Goal: Information Seeking & Learning: Learn about a topic

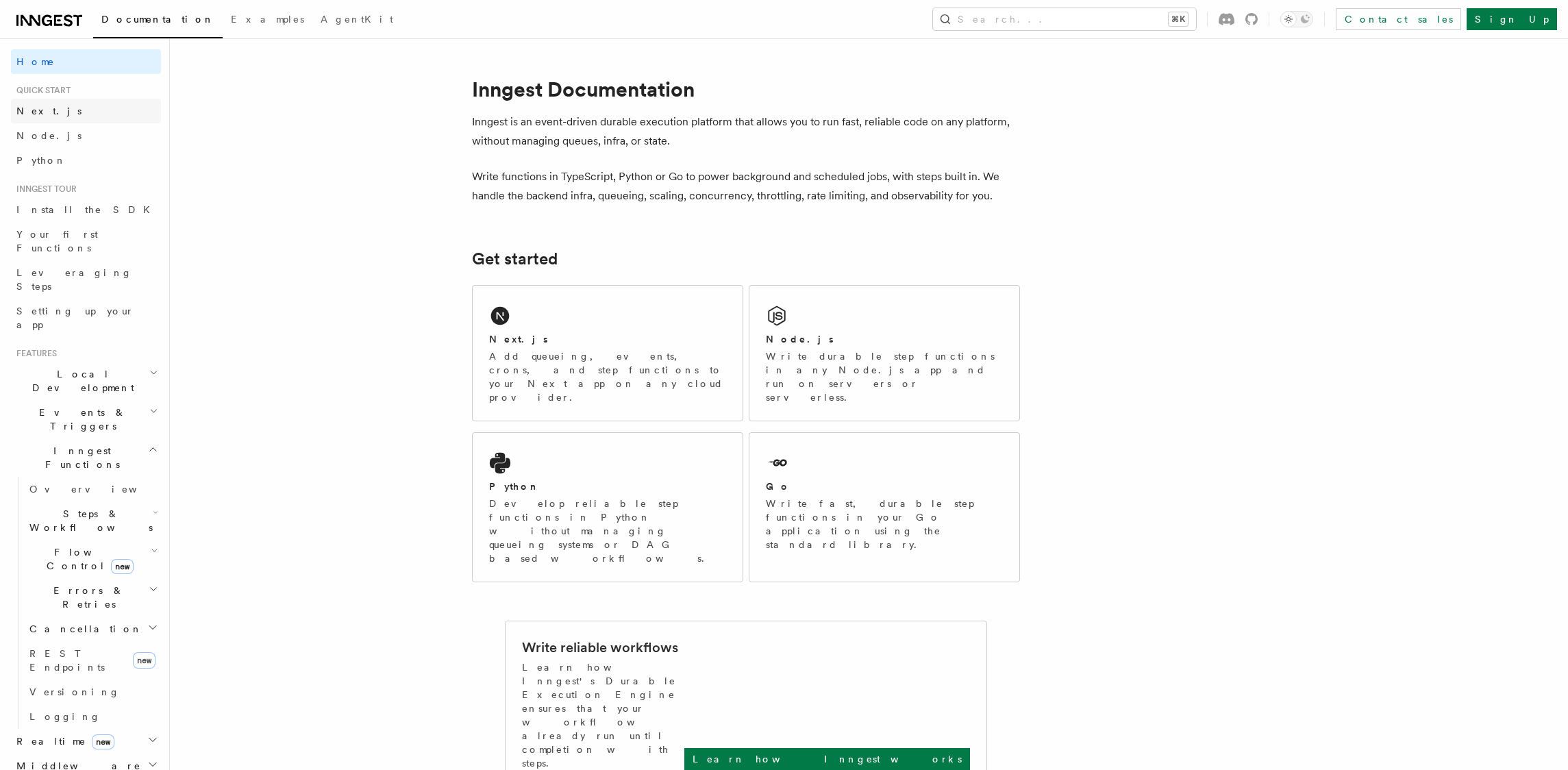
click at [69, 111] on link "Next.js" at bounding box center [86, 111] width 150 height 25
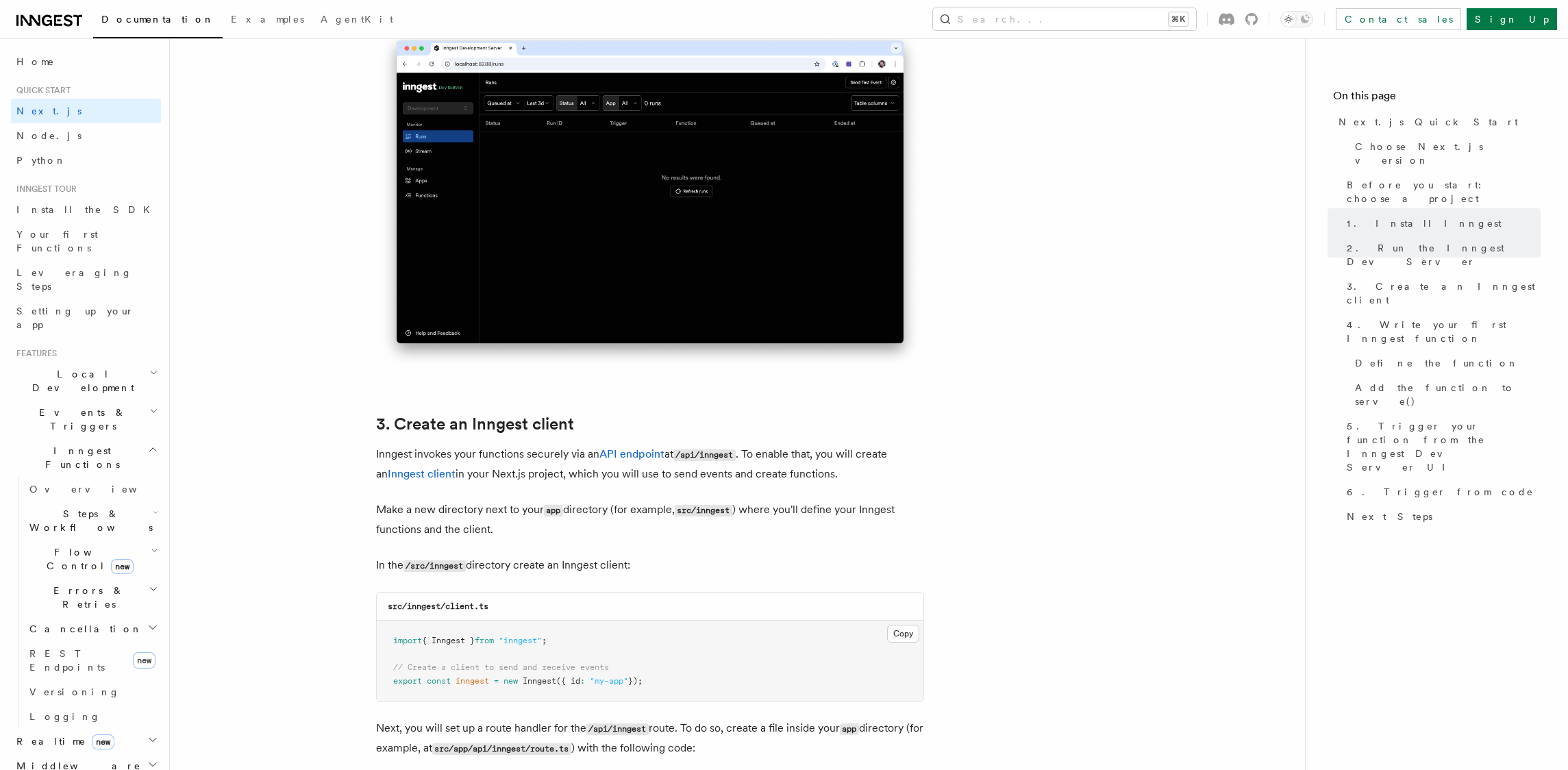
scroll to position [1207, 0]
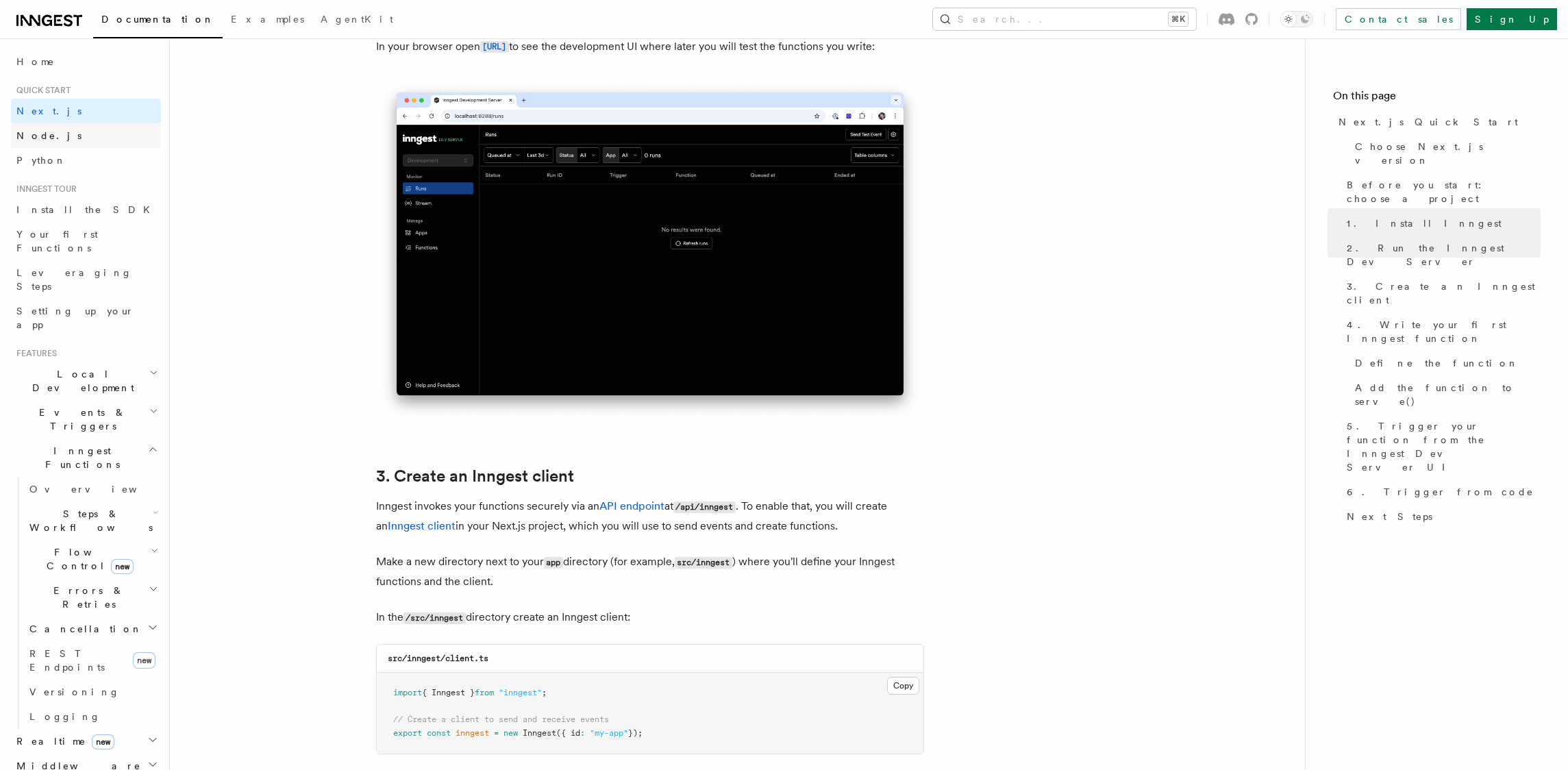
click at [69, 126] on link "Node.js" at bounding box center [86, 136] width 150 height 25
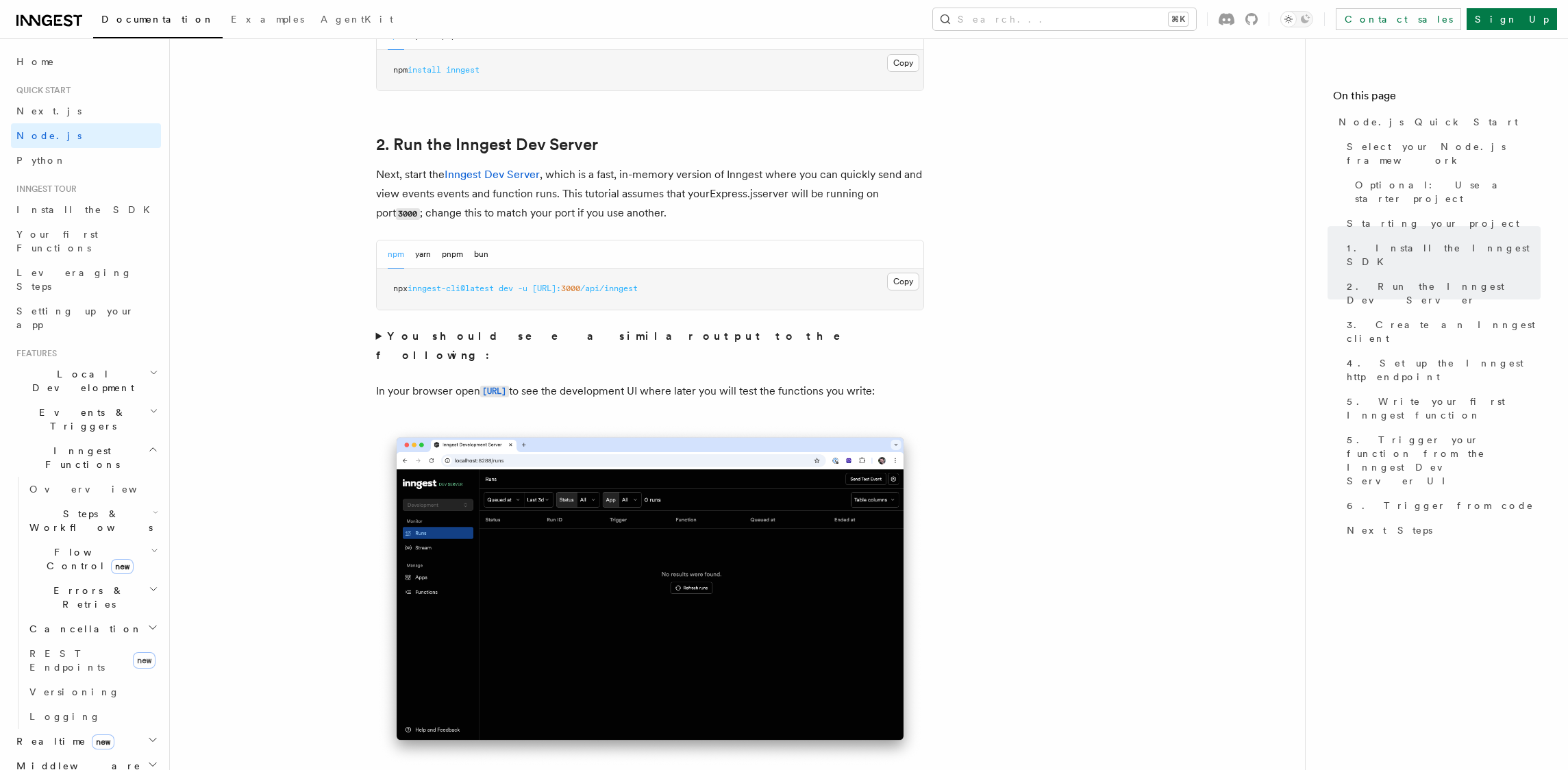
scroll to position [637, 0]
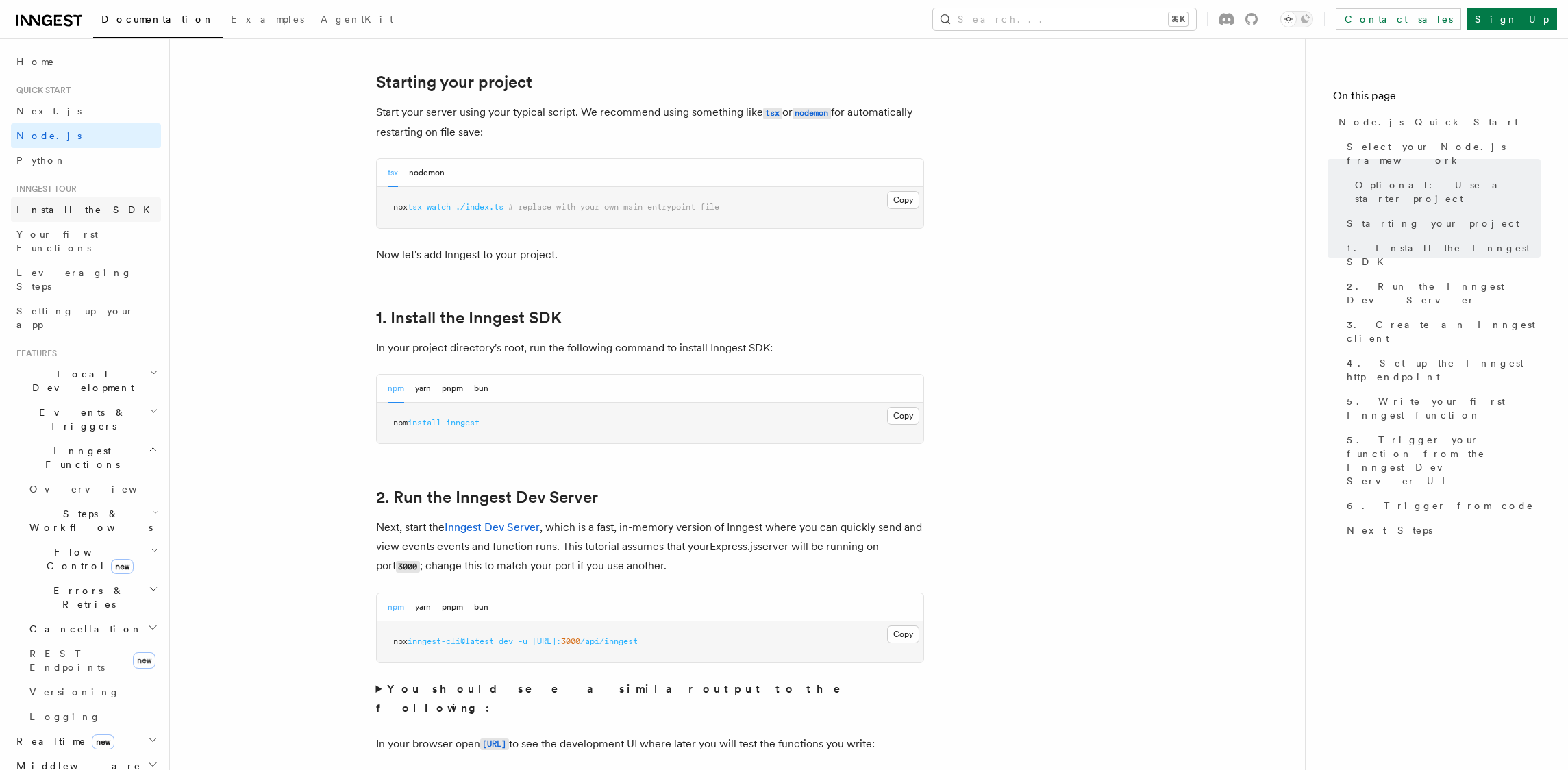
click at [65, 216] on span "Install the SDK" at bounding box center [87, 210] width 142 height 14
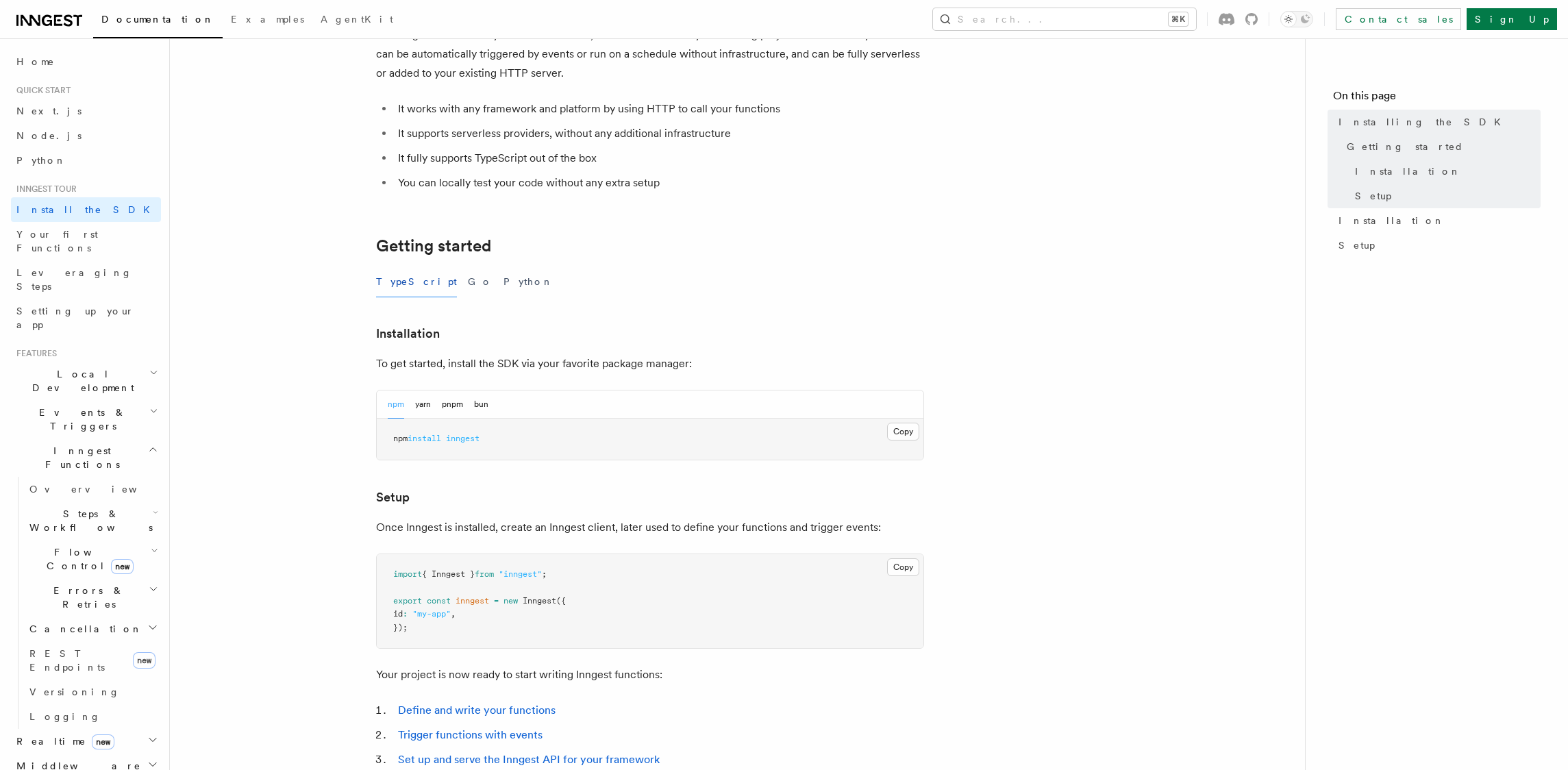
scroll to position [369, 0]
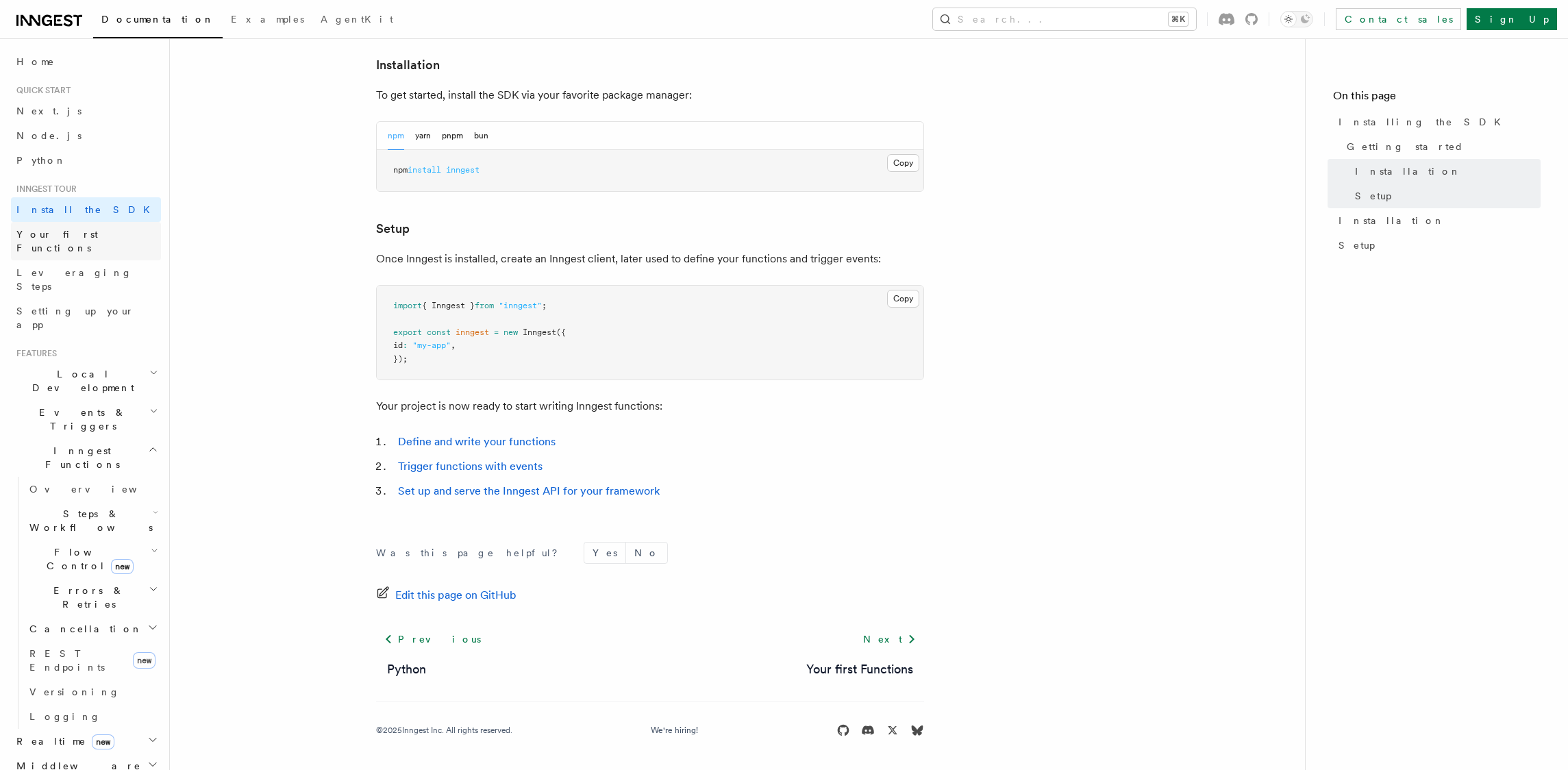
click at [35, 240] on span "Your first Functions" at bounding box center [88, 240] width 144 height 27
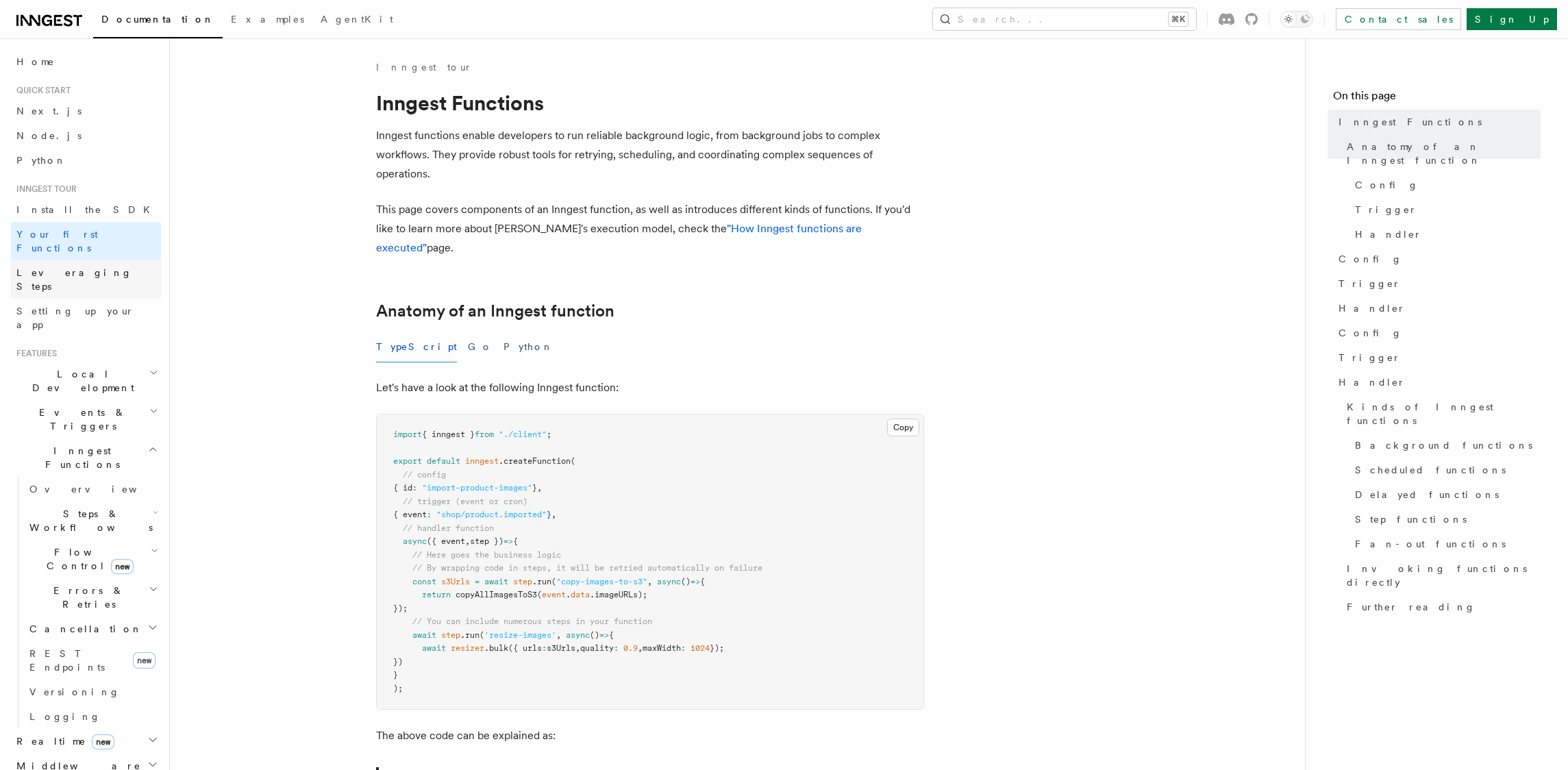
click at [42, 267] on span "Leveraging Steps" at bounding box center [74, 280] width 116 height 25
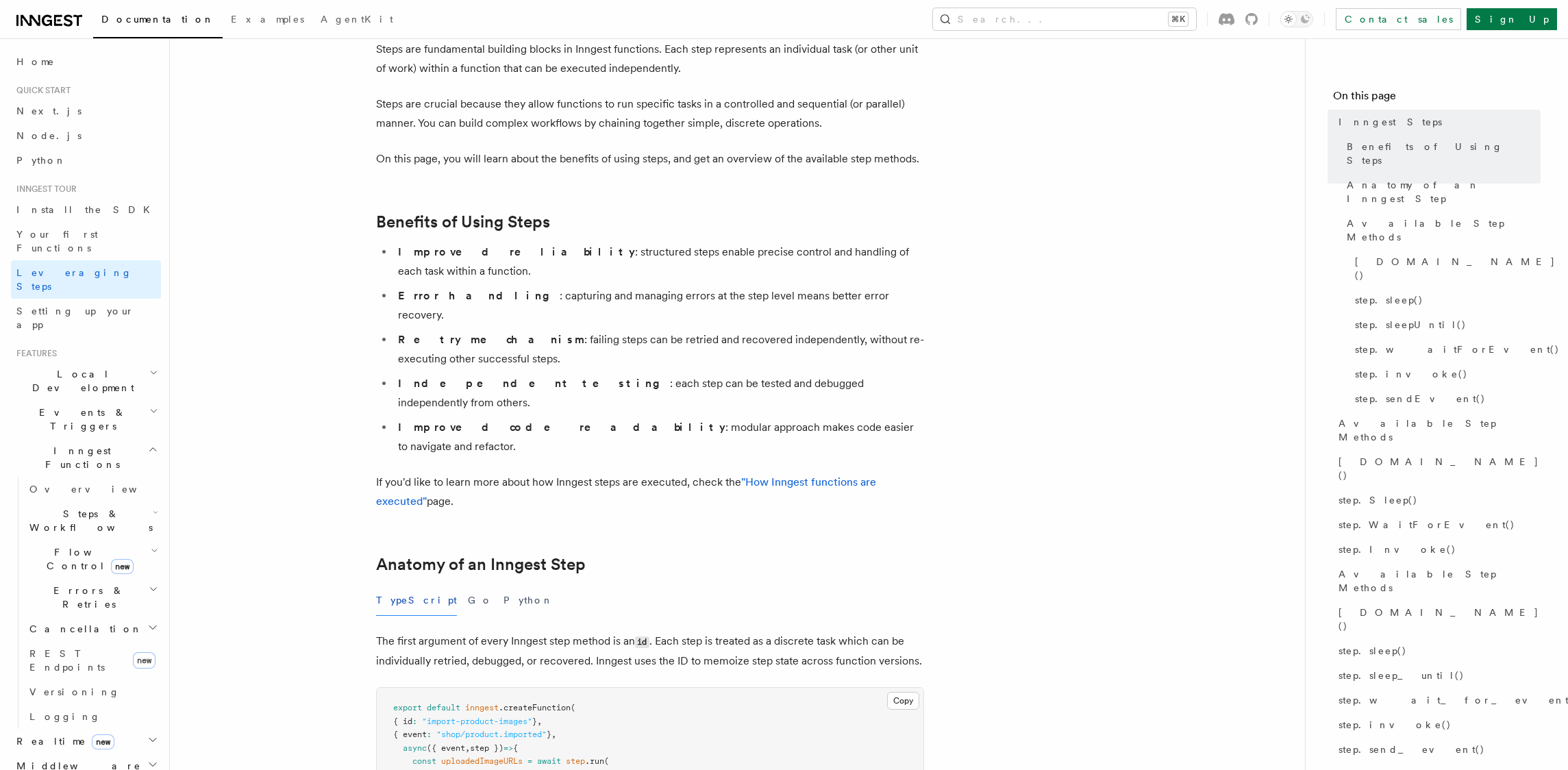
scroll to position [589, 0]
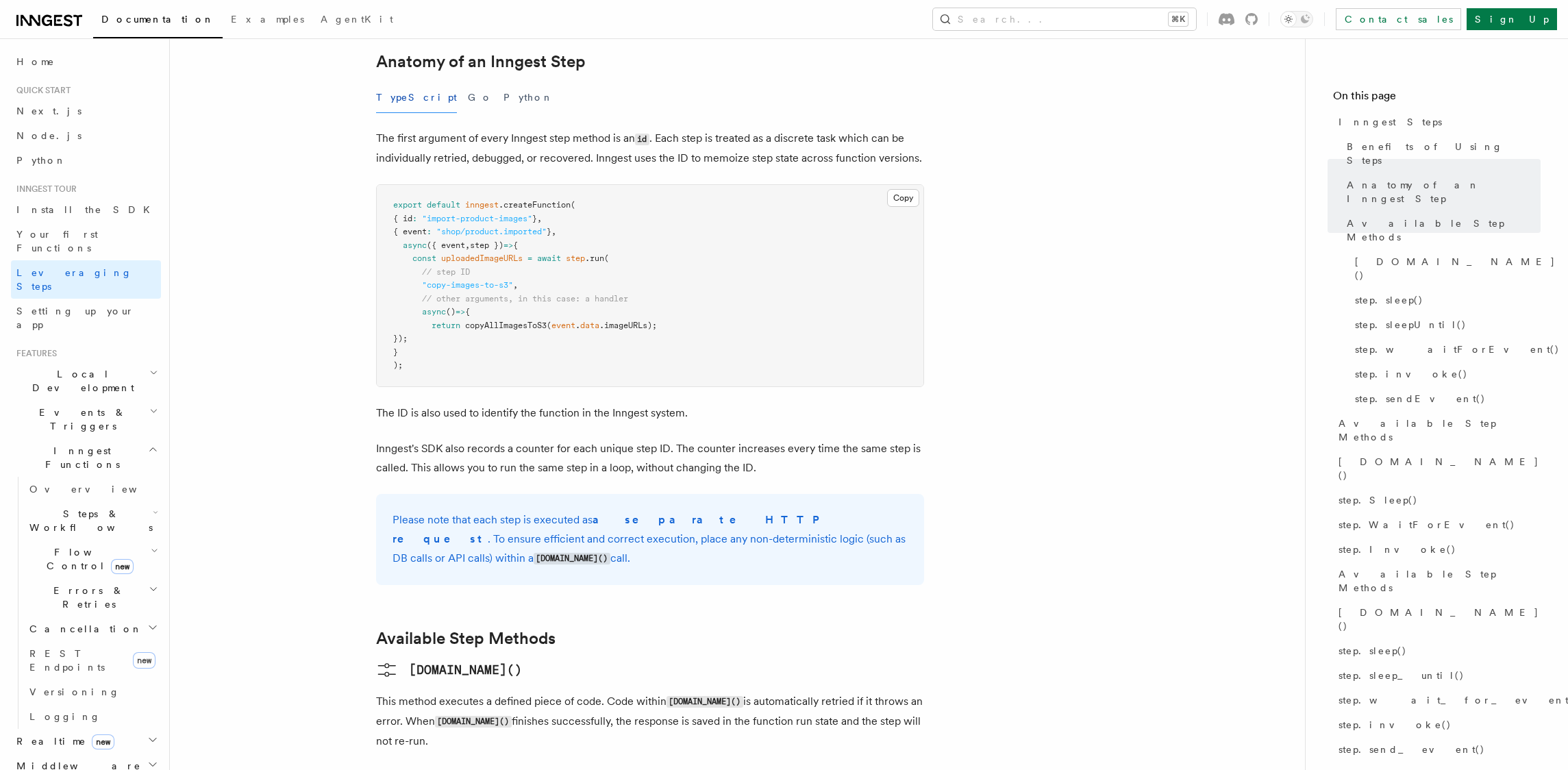
click at [58, 367] on span "Local Development" at bounding box center [80, 380] width 138 height 27
click at [49, 523] on h2 "Events & Triggers" at bounding box center [86, 542] width 150 height 38
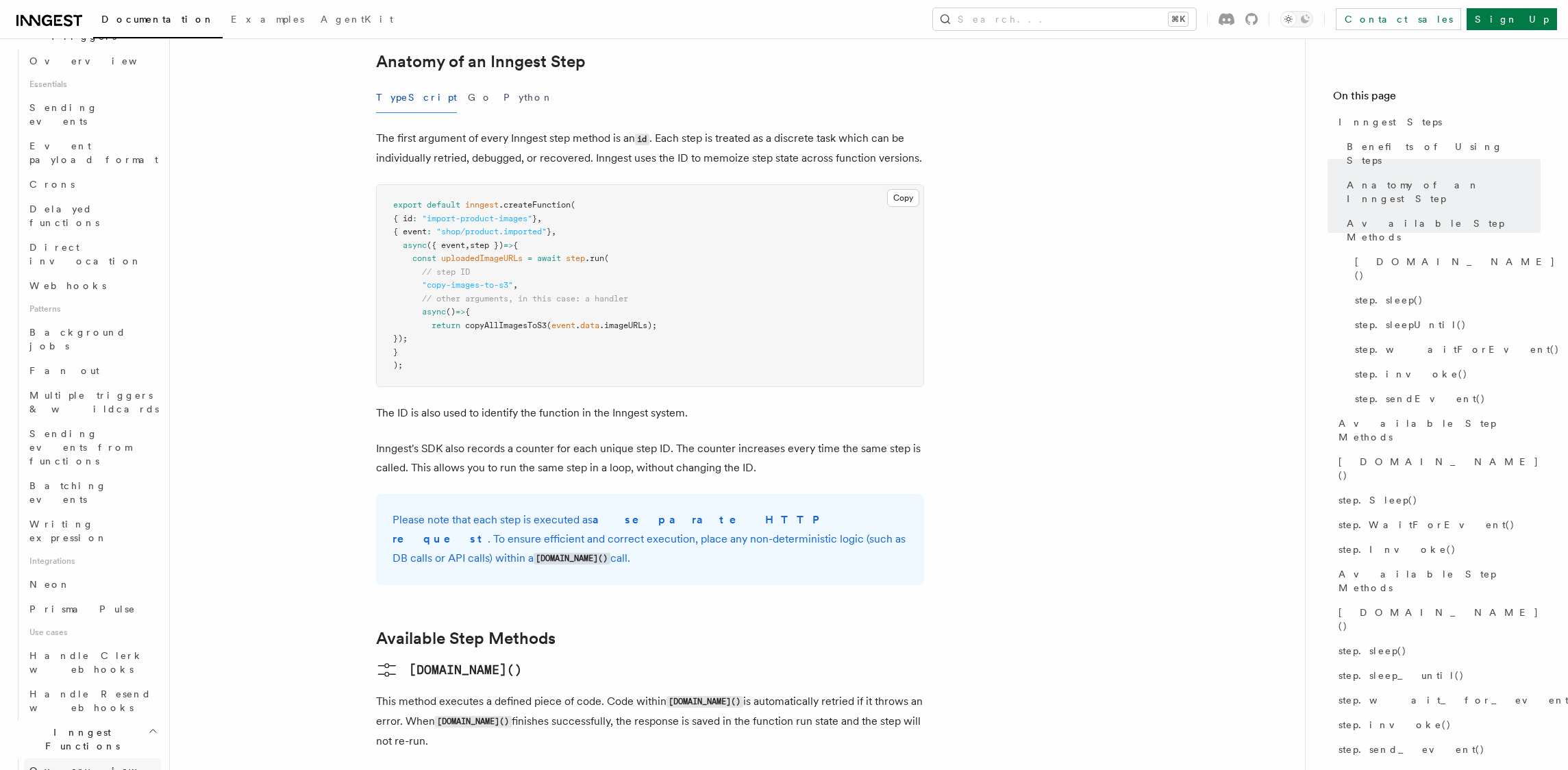
scroll to position [512, 0]
click at [80, 481] on span "Batching events" at bounding box center [68, 494] width 78 height 25
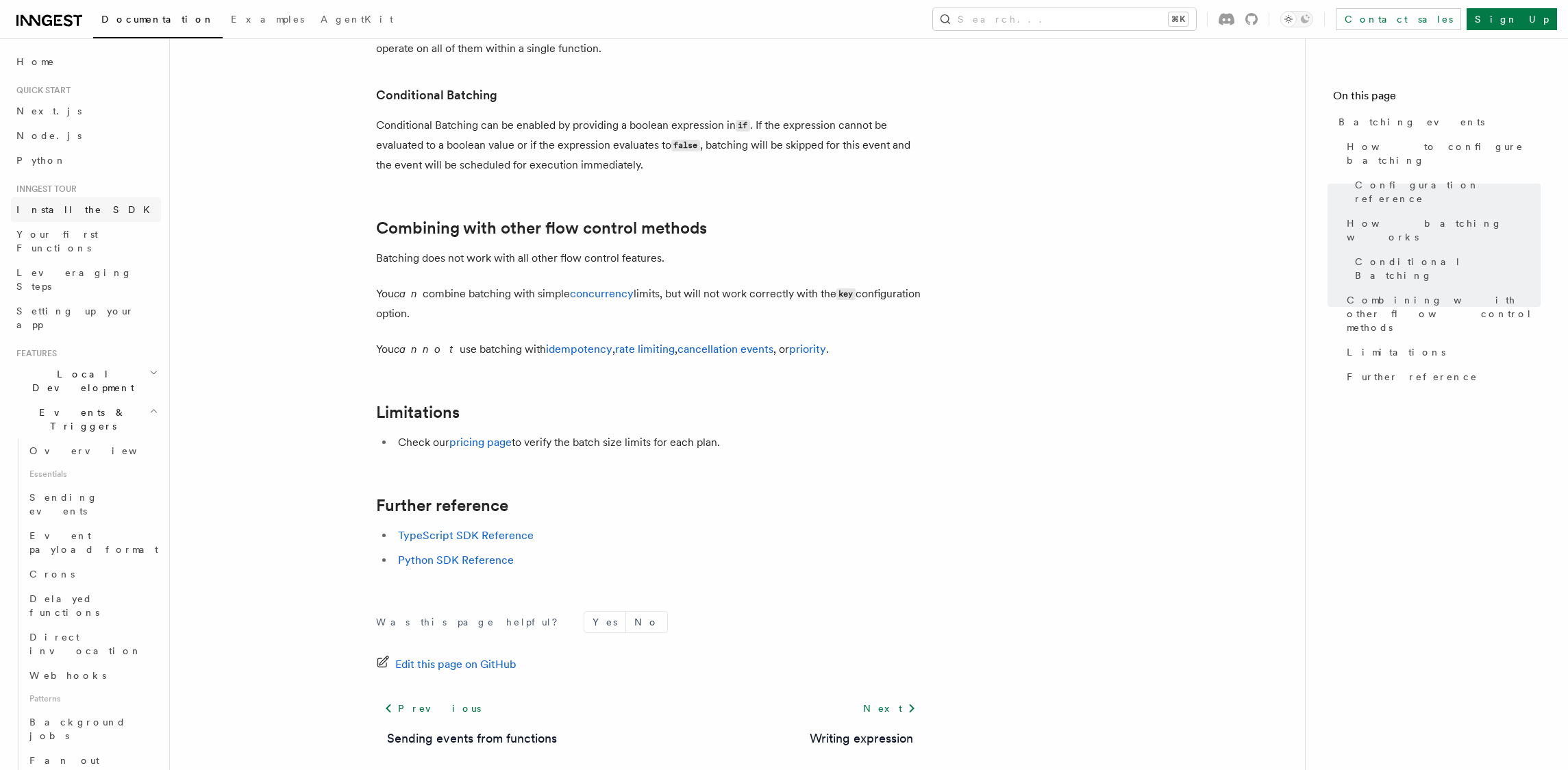
click at [62, 210] on span "Install the SDK" at bounding box center [87, 210] width 142 height 11
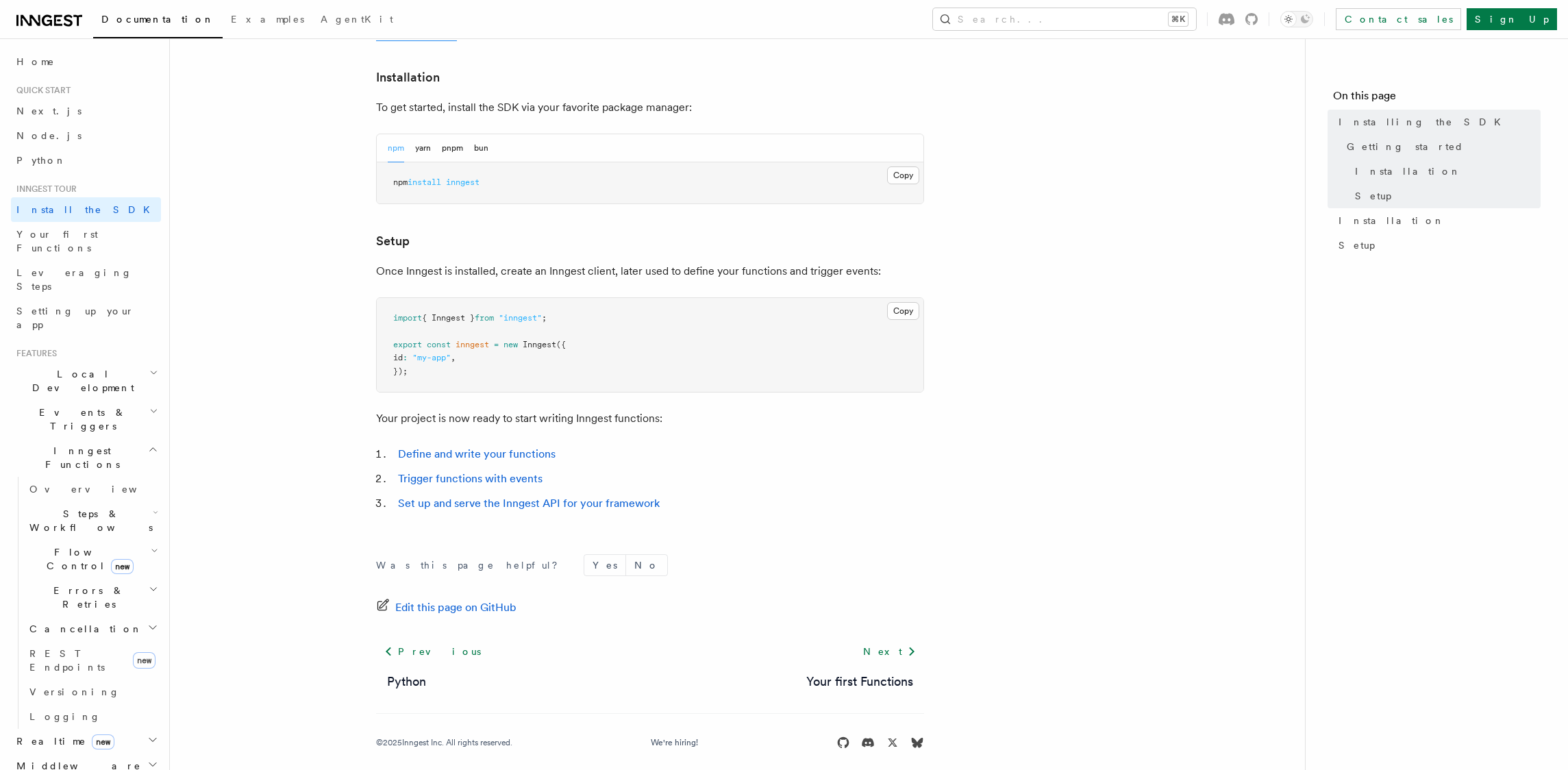
scroll to position [369, 0]
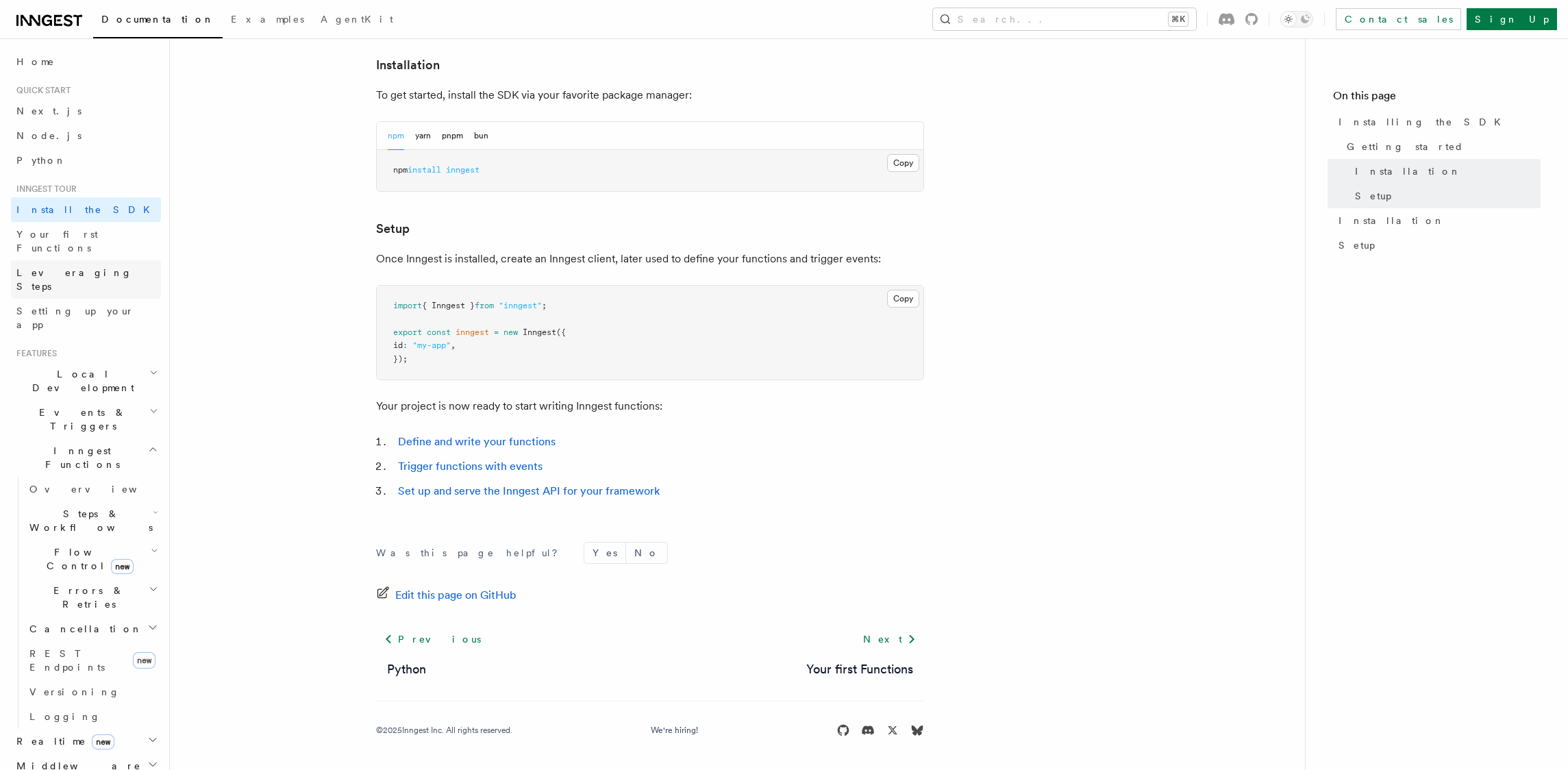
click at [55, 267] on span "Leveraging Steps" at bounding box center [74, 280] width 116 height 25
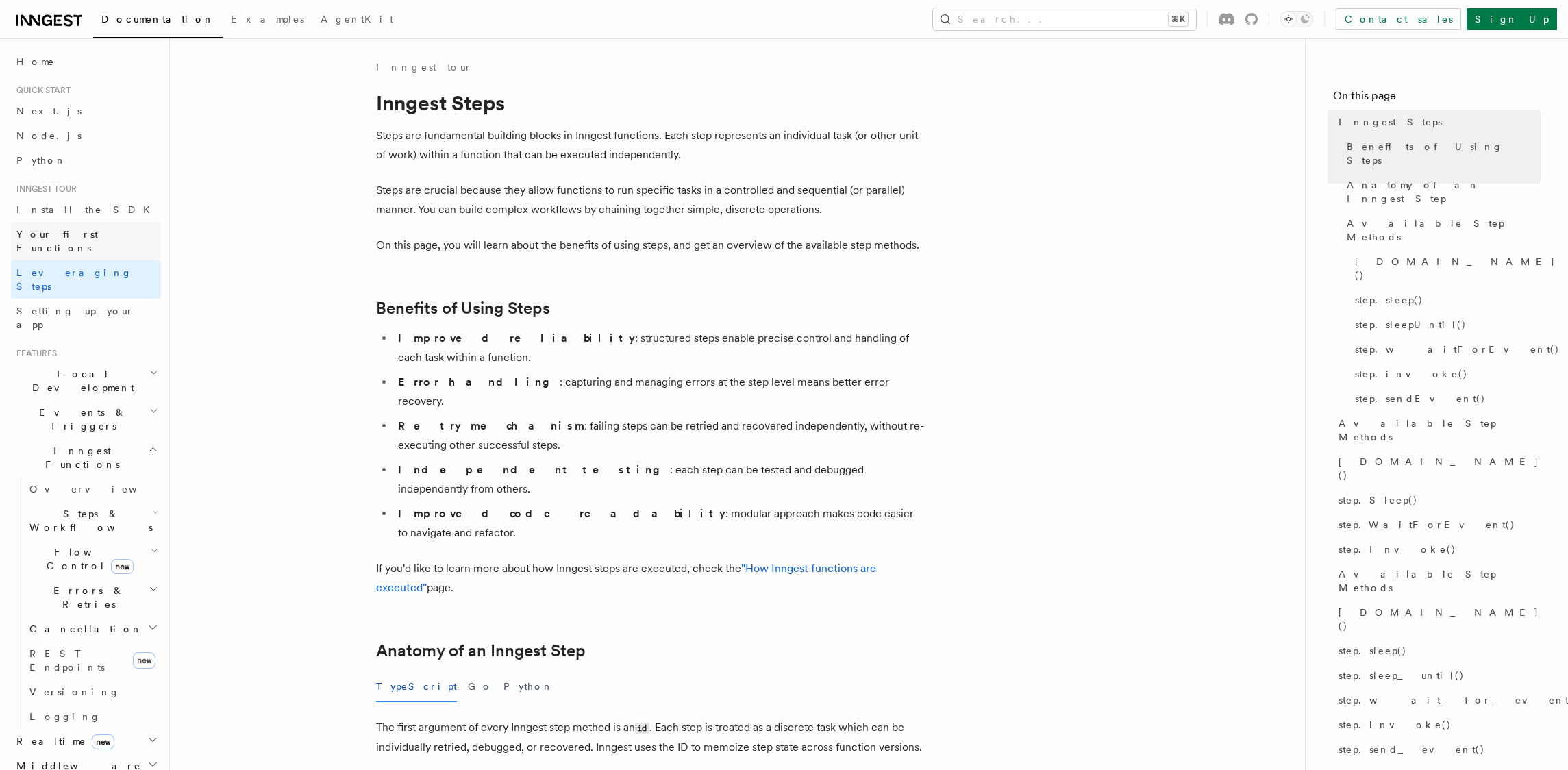
click at [60, 238] on span "Your first Functions" at bounding box center [56, 241] width 81 height 25
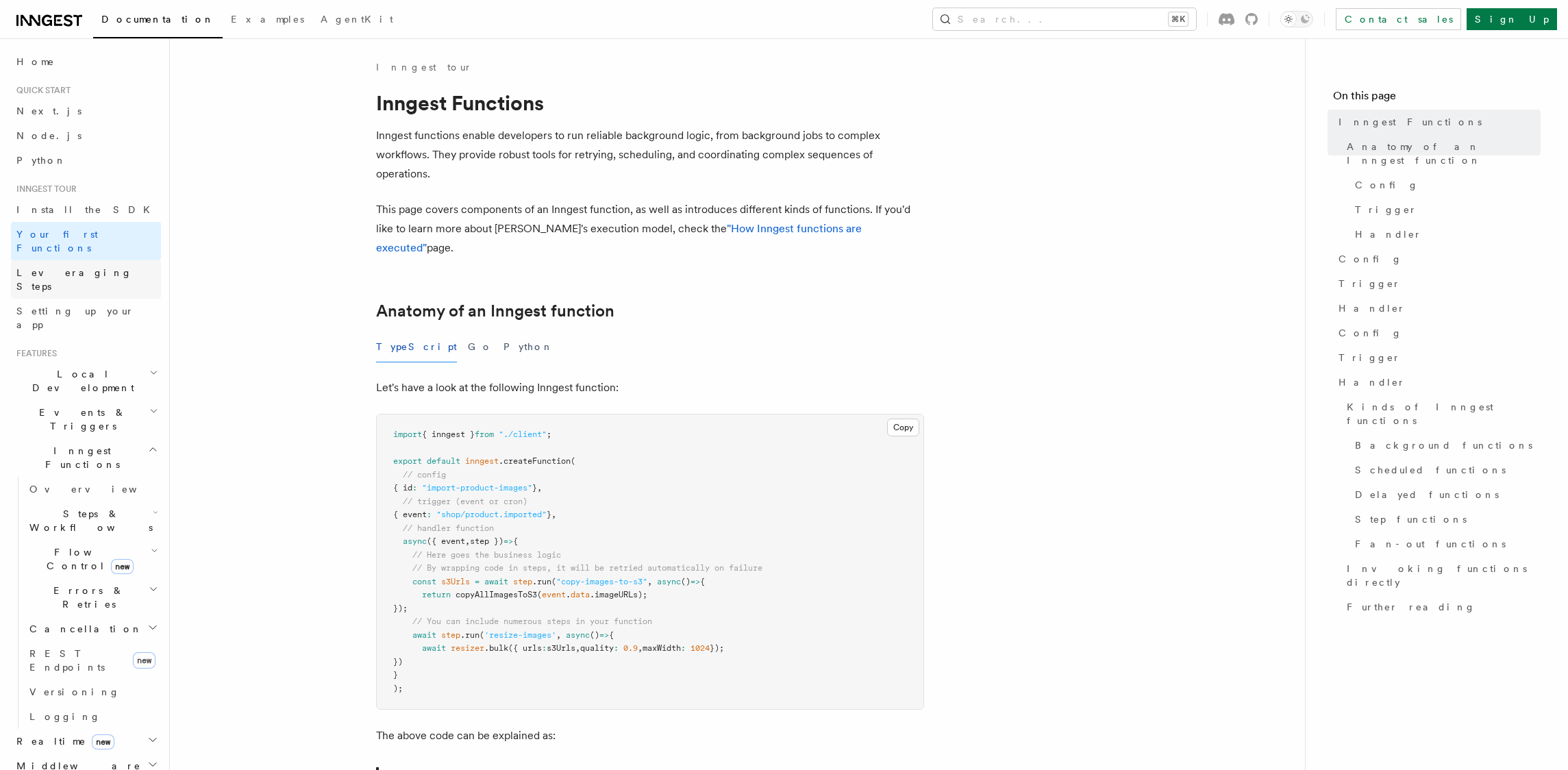
click at [56, 267] on span "Leveraging Steps" at bounding box center [74, 280] width 116 height 25
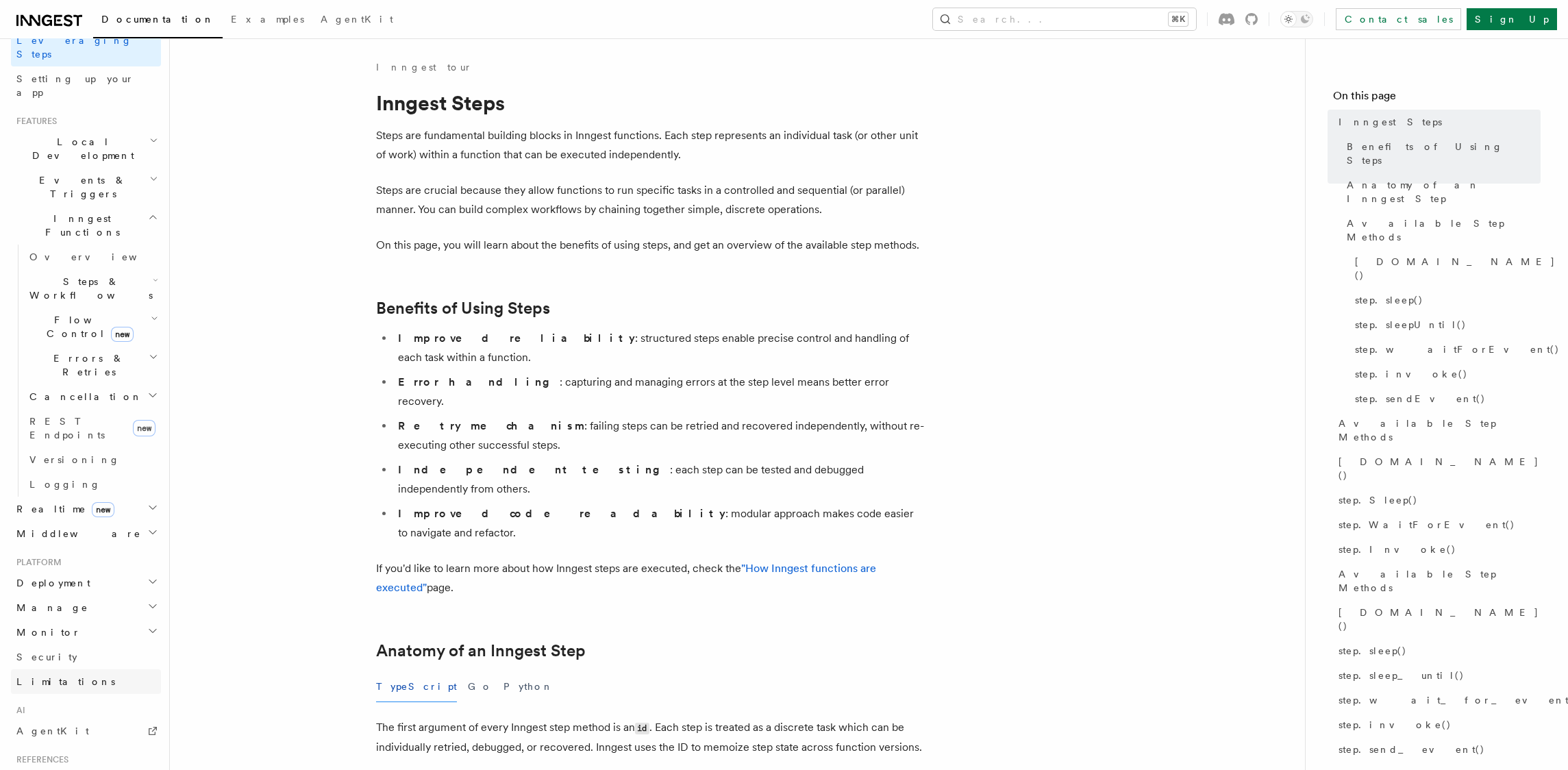
scroll to position [247, 0]
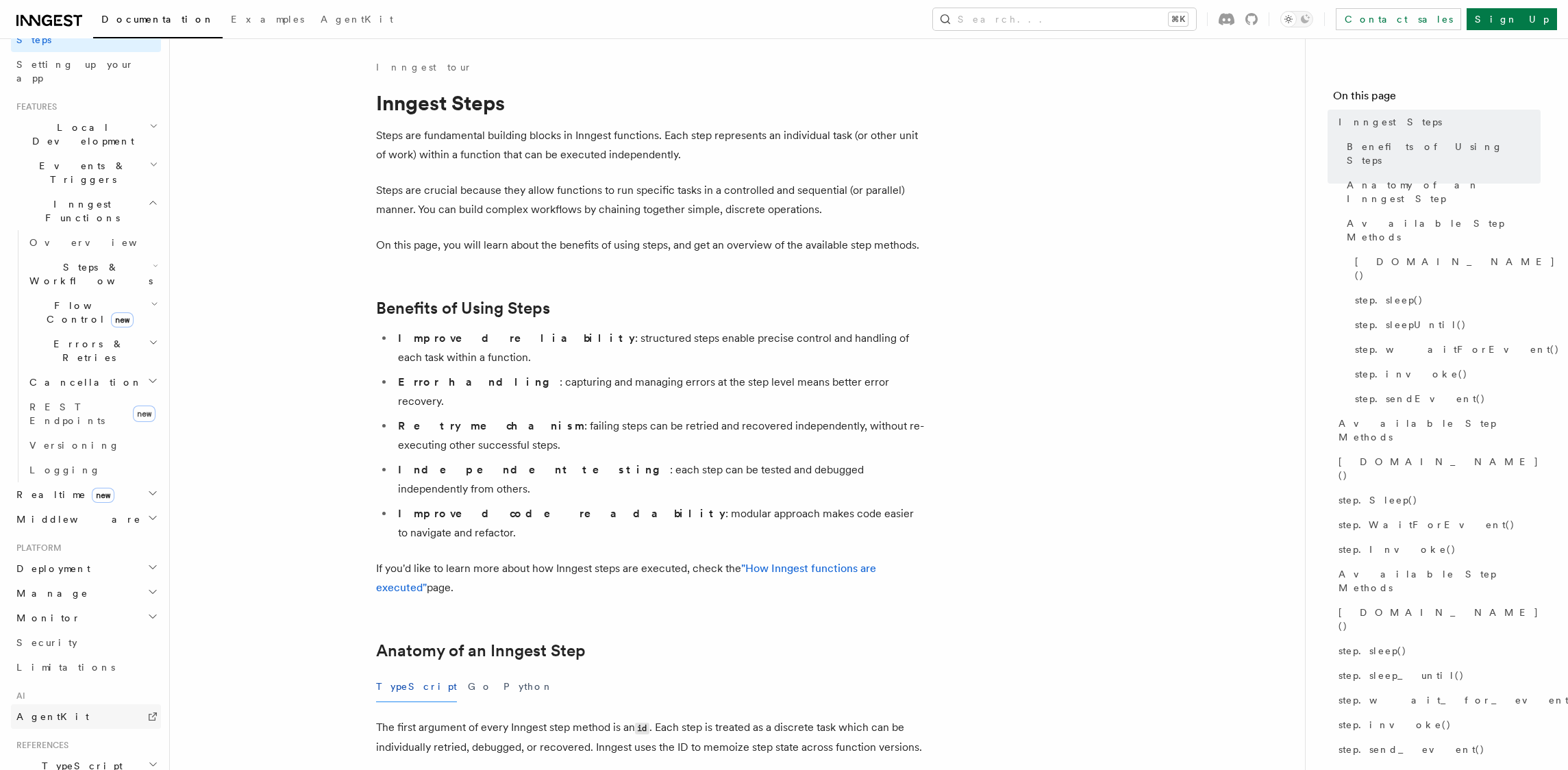
click at [64, 704] on link "AgentKit" at bounding box center [86, 717] width 150 height 25
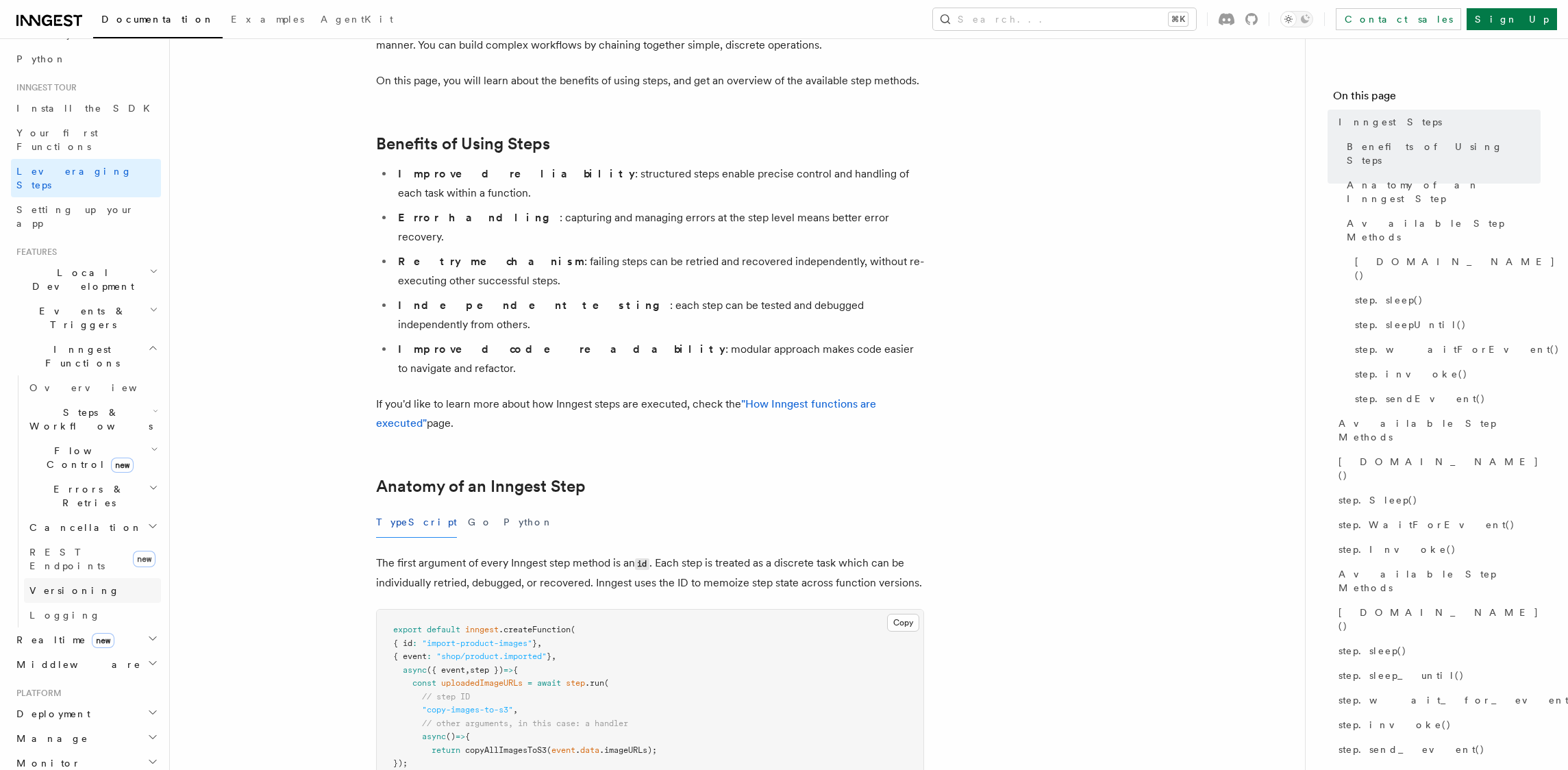
scroll to position [99, 0]
click at [59, 249] on li "Features Local Development Events & Triggers Inngest Functions Overview Steps &…" at bounding box center [86, 464] width 150 height 430
click at [62, 197] on div "Home Quick start Next.js Node.js Python Inngest tour Install the SDK Your first…" at bounding box center [86, 558] width 150 height 1214
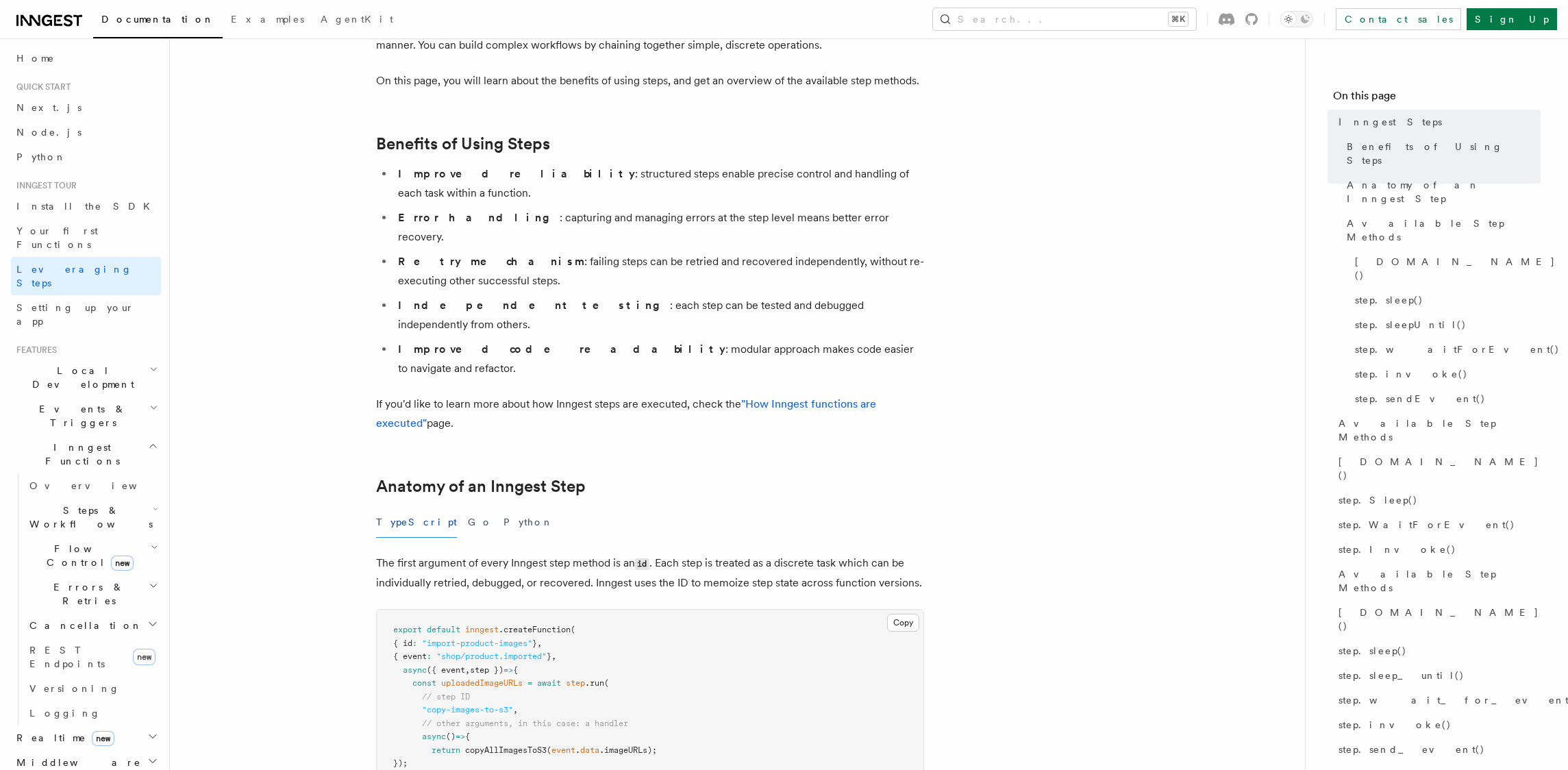
scroll to position [0, 0]
click at [33, 60] on span "Home" at bounding box center [35, 62] width 38 height 14
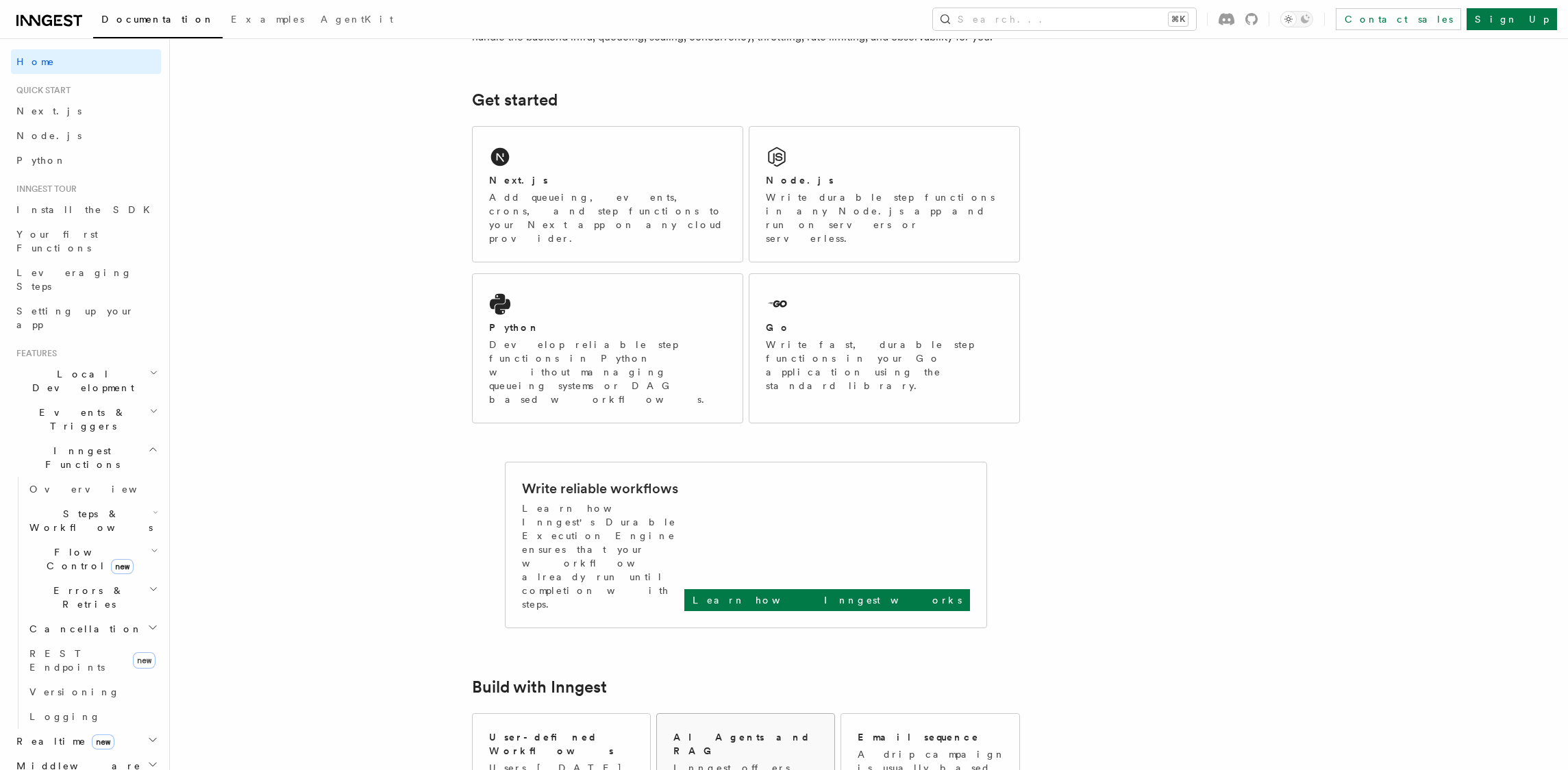
scroll to position [164, 0]
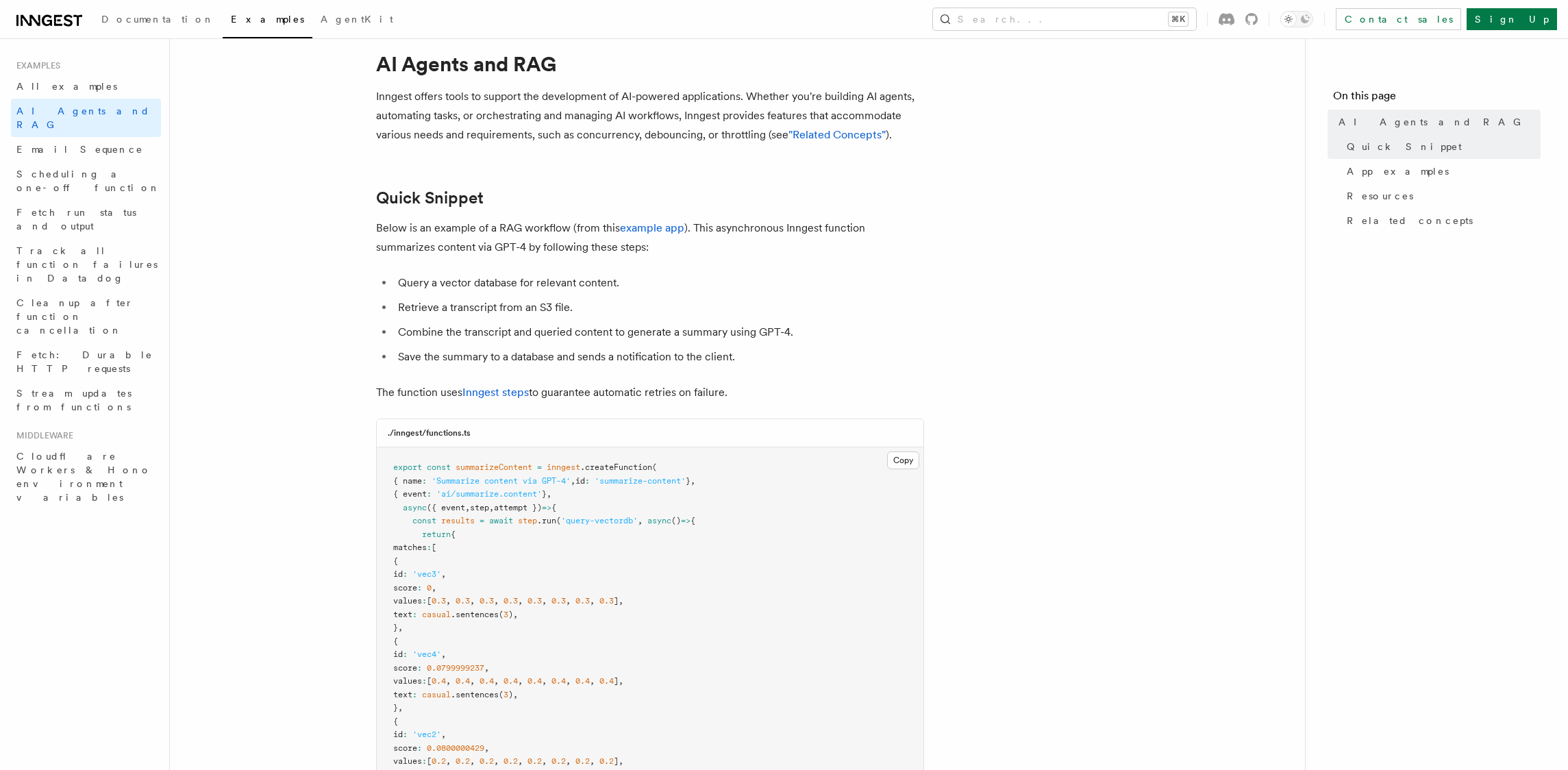
scroll to position [82, 0]
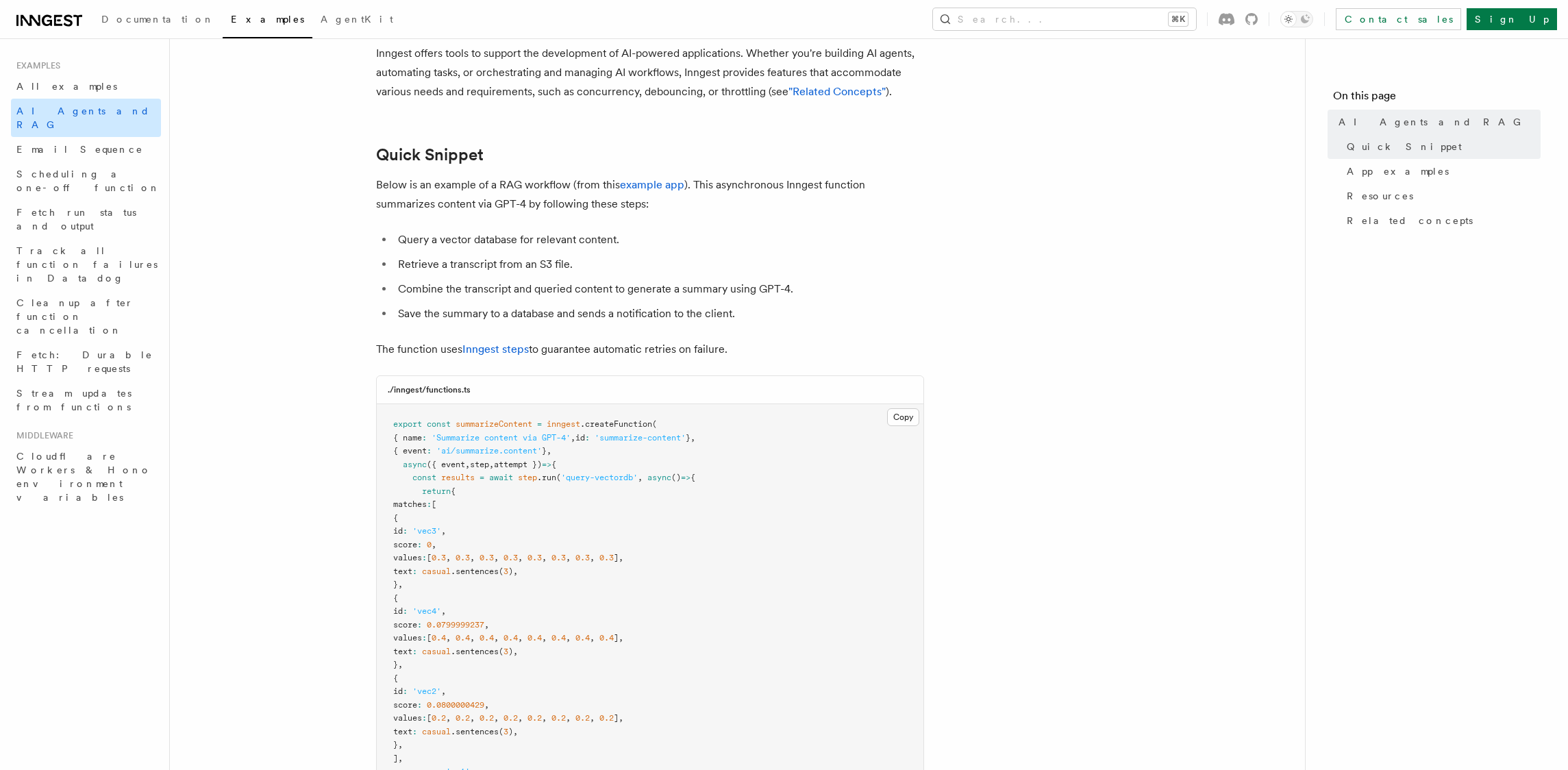
click at [68, 112] on span "AI Agents and RAG" at bounding box center [83, 118] width 133 height 25
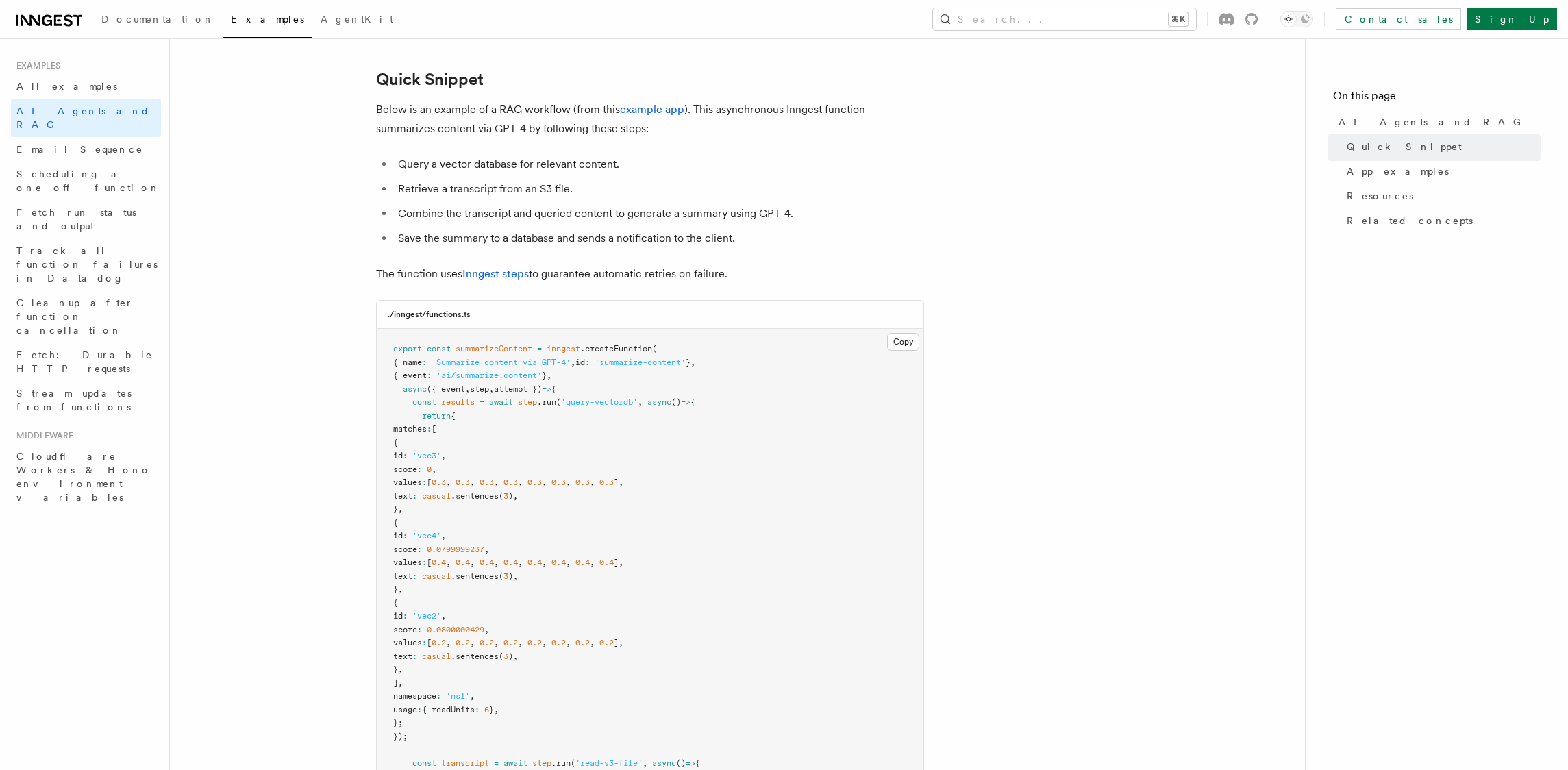
scroll to position [156, 0]
click at [517, 273] on link "Inngest steps" at bounding box center [495, 275] width 67 height 13
click at [651, 113] on link "example app" at bounding box center [652, 111] width 64 height 13
